Goal: Information Seeking & Learning: Learn about a topic

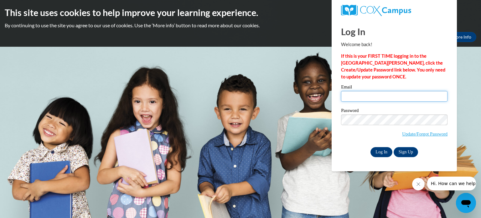
type input "kdever@kusd.edu"
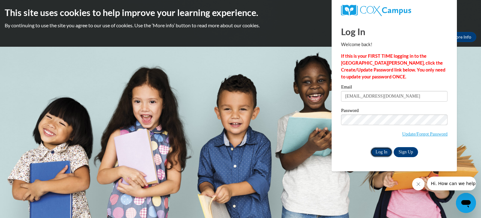
click at [378, 151] on input "Log In" at bounding box center [382, 152] width 22 height 10
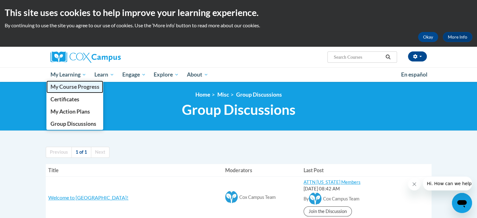
click at [69, 87] on span "My Course Progress" at bounding box center [74, 86] width 49 height 7
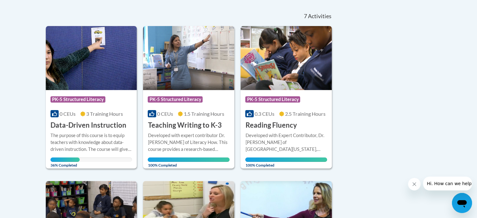
scroll to position [135, 0]
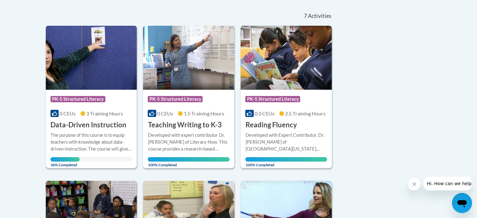
click at [95, 129] on h3 "Data-Driven Instruction" at bounding box center [88, 125] width 76 height 10
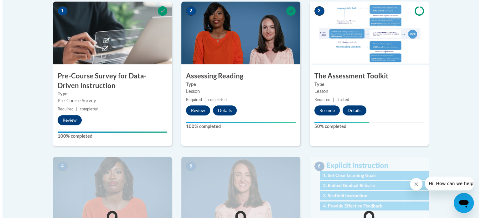
scroll to position [211, 0]
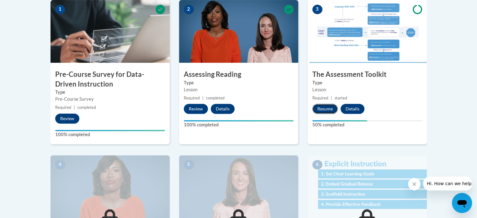
click at [327, 110] on button "Resume" at bounding box center [324, 109] width 25 height 10
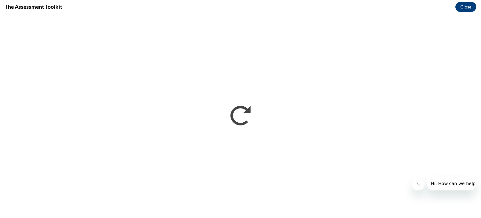
scroll to position [0, 0]
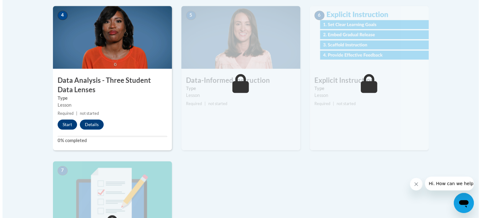
scroll to position [359, 0]
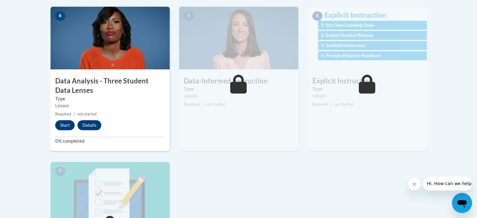
click at [61, 120] on div "Start Details Feedback" at bounding box center [79, 125] width 59 height 10
click at [62, 123] on button "Start" at bounding box center [64, 125] width 19 height 10
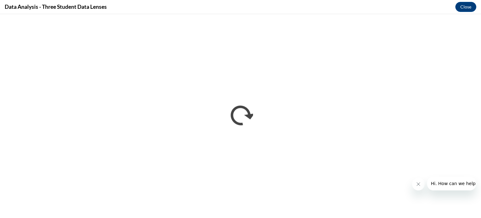
scroll to position [0, 0]
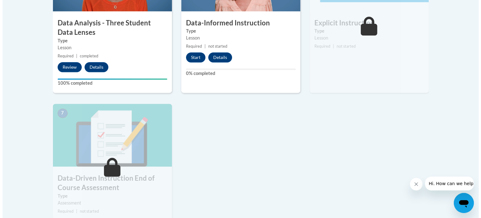
scroll to position [418, 0]
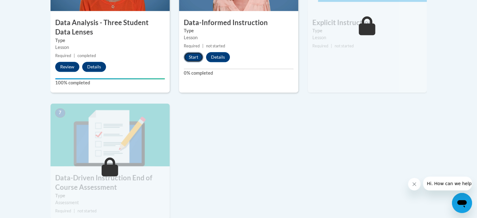
click at [193, 58] on button "Start" at bounding box center [193, 57] width 19 height 10
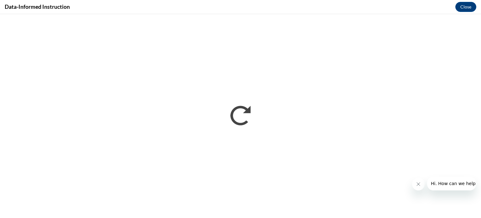
scroll to position [0, 0]
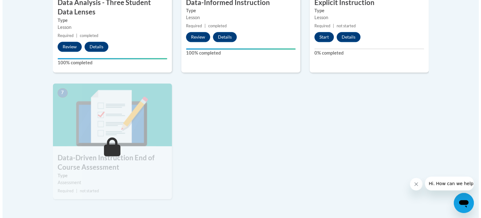
scroll to position [439, 0]
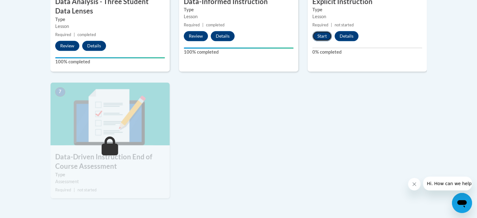
click at [322, 36] on button "Start" at bounding box center [321, 36] width 19 height 10
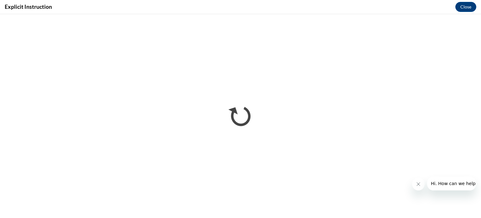
scroll to position [0, 0]
